Goal: Find contact information: Find contact information

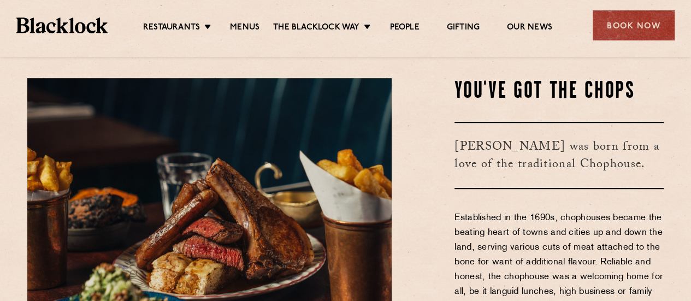
scroll to position [273, 0]
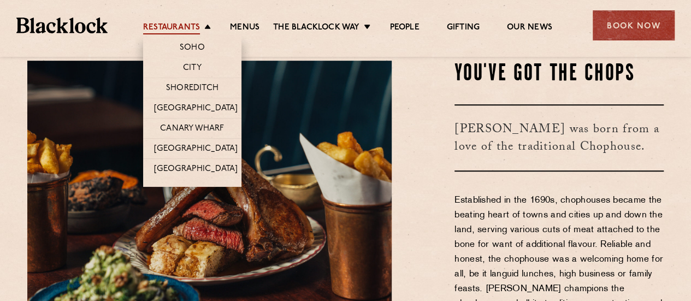
click at [167, 30] on link "Restaurants" at bounding box center [171, 28] width 57 height 12
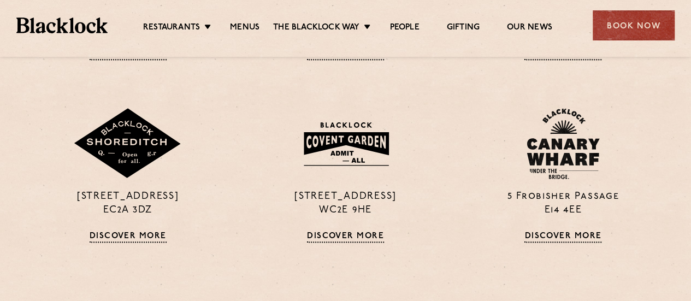
scroll to position [656, 0]
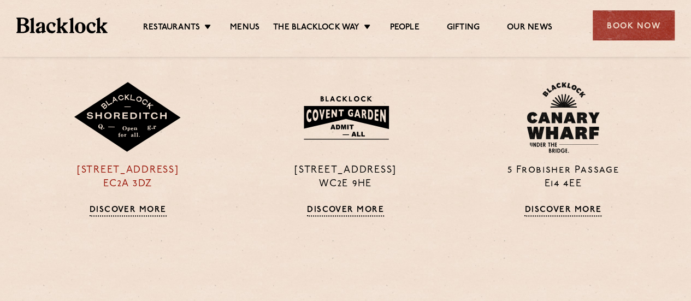
click at [156, 208] on link "Discover More" at bounding box center [128, 211] width 77 height 11
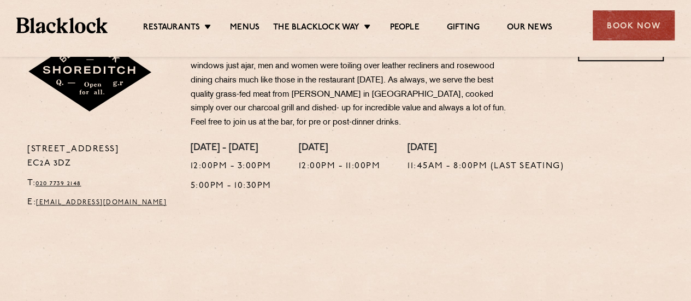
scroll to position [437, 0]
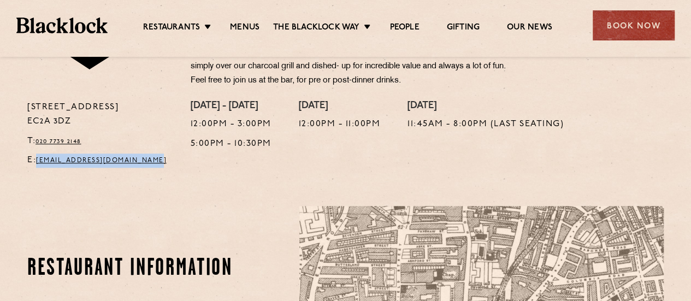
drag, startPoint x: 168, startPoint y: 160, endPoint x: 40, endPoint y: 155, distance: 127.5
click at [40, 155] on p "E: [EMAIL_ADDRESS][DOMAIN_NAME]" at bounding box center [100, 161] width 147 height 14
copy link "[EMAIL_ADDRESS][DOMAIN_NAME]"
